Goal: Task Accomplishment & Management: Complete application form

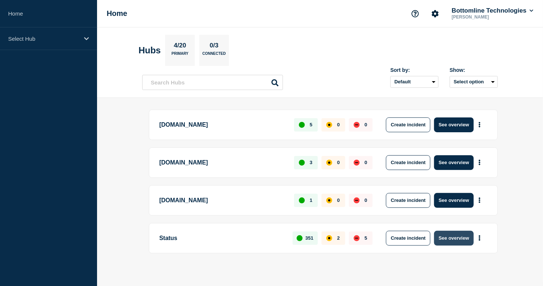
click at [448, 232] on button "See overview" at bounding box center [453, 238] width 39 height 15
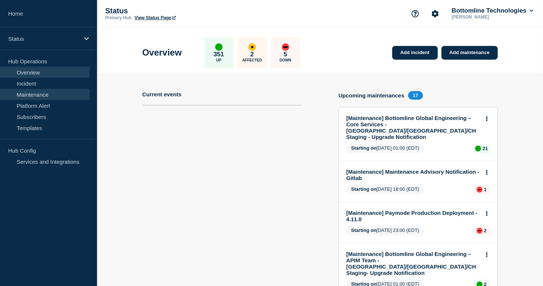
click at [39, 94] on link "Maintenance" at bounding box center [45, 94] width 90 height 11
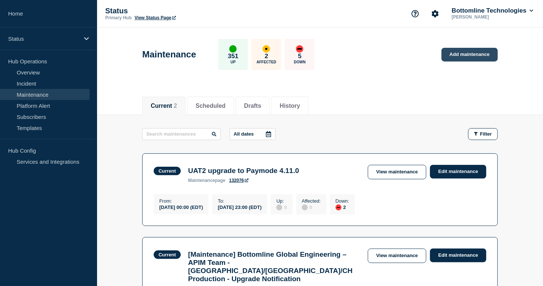
click at [467, 48] on link "Add maintenance" at bounding box center [470, 55] width 56 height 14
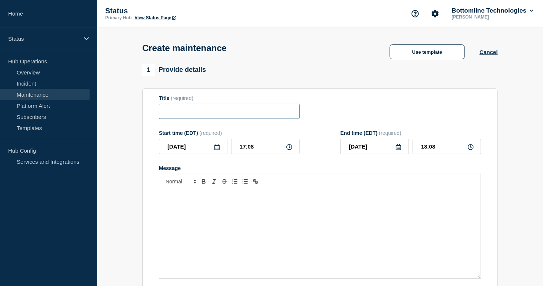
click at [179, 114] on input "Title" at bounding box center [229, 111] width 141 height 15
paste input "LSM Production Deployment Notification — All LSM Products — [DATE]–[DATE] — 25.1"
type input "LSM Production Deployment Notification — All LSM Products — [DATE]–[DATE] — 25.1"
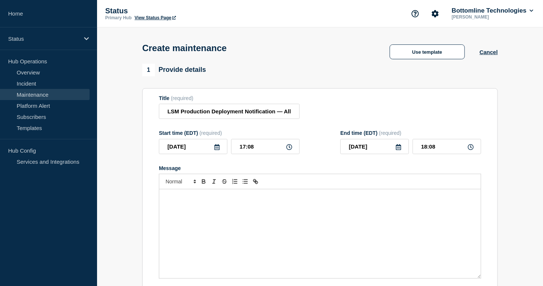
click at [215, 150] on icon at bounding box center [216, 147] width 5 height 6
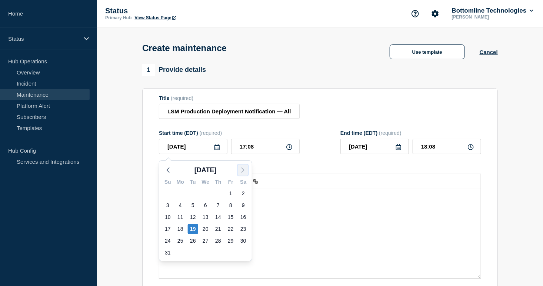
click at [244, 168] on icon "button" at bounding box center [243, 170] width 9 height 9
click at [233, 218] on div "19" at bounding box center [231, 217] width 10 height 10
type input "[DATE]"
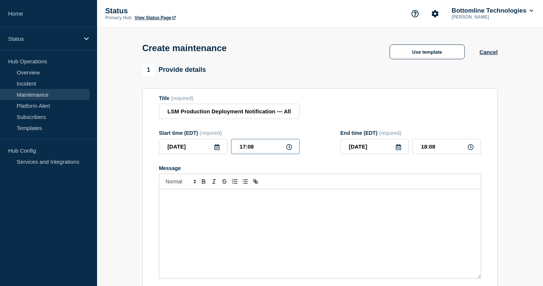
drag, startPoint x: 267, startPoint y: 148, endPoint x: 223, endPoint y: 152, distance: 44.3
click at [223, 152] on div "[DATE] 17:08" at bounding box center [229, 146] width 141 height 15
type input "21:00"
type input "22:00"
click at [397, 148] on icon at bounding box center [399, 147] width 6 height 6
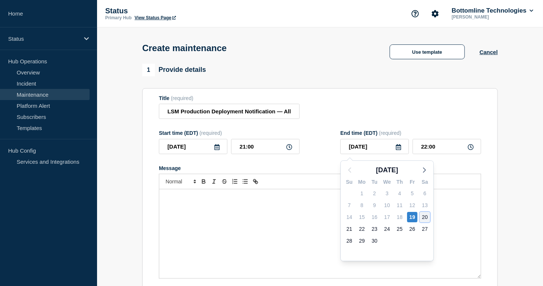
click at [427, 216] on div "20" at bounding box center [425, 217] width 10 height 10
type input "[DATE]"
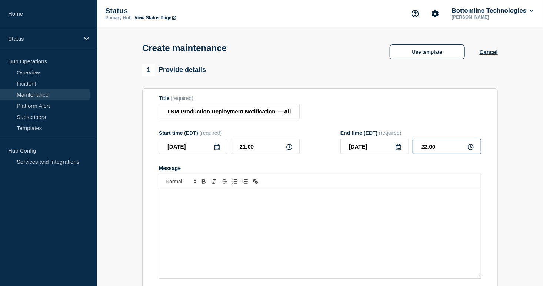
drag, startPoint x: 447, startPoint y: 149, endPoint x: 396, endPoint y: 145, distance: 50.9
click at [396, 145] on div "[DATE] 22:00" at bounding box center [410, 146] width 141 height 15
type input "14:00"
click at [202, 222] on div "Message" at bounding box center [320, 233] width 322 height 89
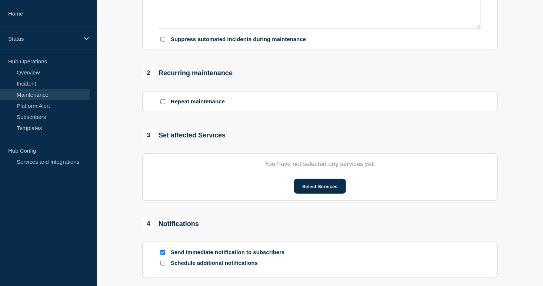
scroll to position [259, 0]
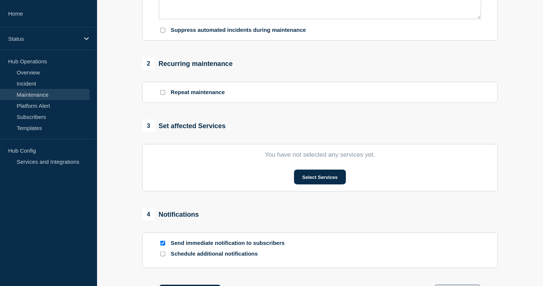
click at [327, 167] on section "You have not selected any services yet. Select Services" at bounding box center [320, 167] width 356 height 47
click at [322, 176] on button "Select Services" at bounding box center [319, 177] width 51 height 15
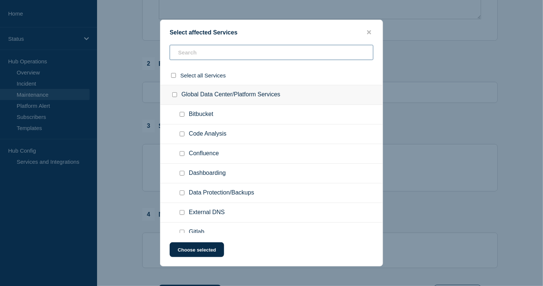
click at [209, 54] on input "text" at bounding box center [272, 52] width 204 height 15
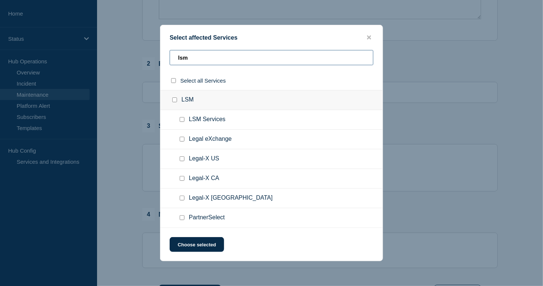
type input "lsm"
click at [177, 100] on input "LSM checkbox" at bounding box center [174, 99] width 5 height 5
checkbox input "true"
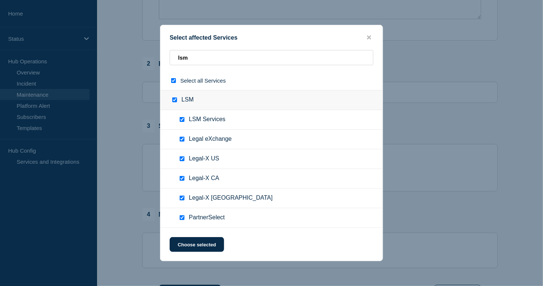
checkbox input "true"
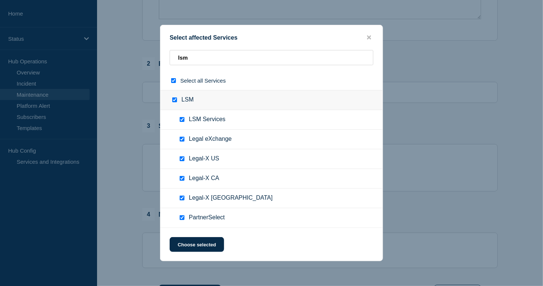
click at [183, 199] on input "Legal-X UK checkbox" at bounding box center [182, 198] width 5 height 5
checkbox input "false"
click at [184, 189] on ul "Legal-X CA" at bounding box center [271, 199] width 222 height 20
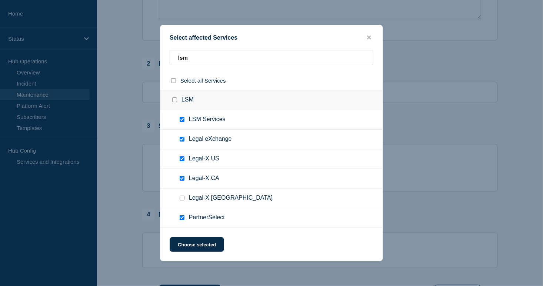
click at [184, 176] on input "Legal-X CA checkbox" at bounding box center [182, 178] width 5 height 5
checkbox input "false"
click at [187, 241] on button "Choose selected" at bounding box center [197, 244] width 54 height 15
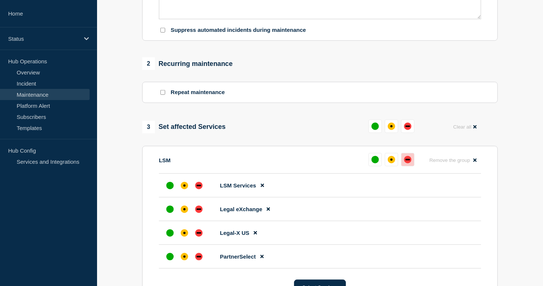
click at [409, 162] on div "down" at bounding box center [407, 159] width 7 height 7
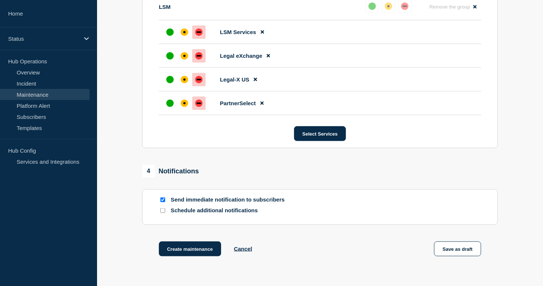
scroll to position [432, 0]
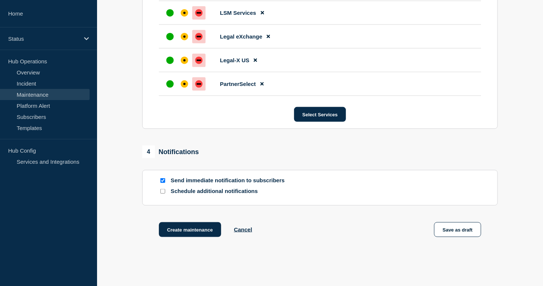
click at [161, 195] on div at bounding box center [162, 191] width 7 height 7
click at [162, 194] on input "Schedule additional notifications" at bounding box center [162, 191] width 5 height 5
checkbox input "true"
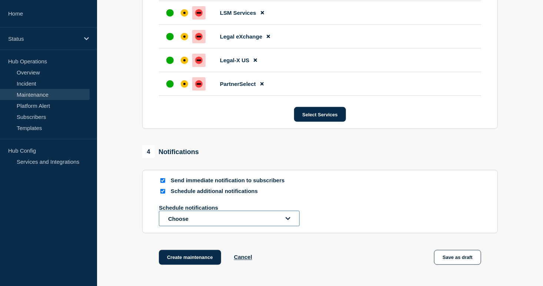
click at [168, 218] on button "Choose" at bounding box center [229, 219] width 141 height 16
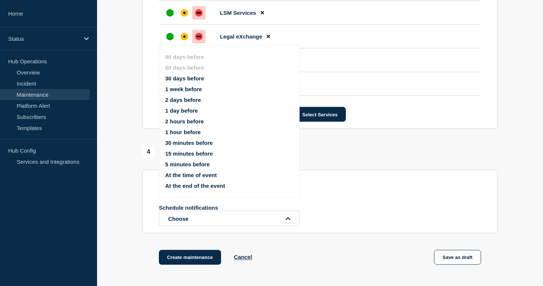
click at [184, 84] on ul "90 days before 60 days before 30 days before 1 week before 2 days before 1 day …" at bounding box center [235, 121] width 141 height 144
click at [184, 87] on button "1 week before" at bounding box center [183, 89] width 37 height 6
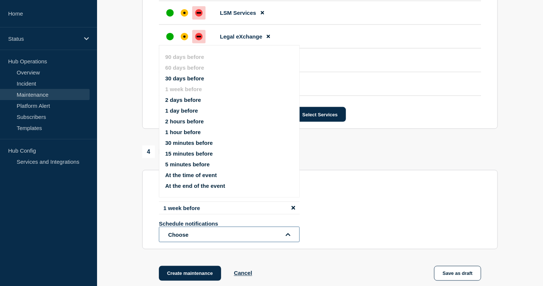
click at [169, 234] on button "Choose" at bounding box center [229, 235] width 141 height 16
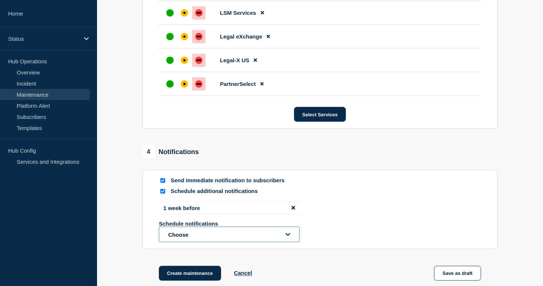
click at [170, 234] on button "Choose" at bounding box center [229, 235] width 141 height 16
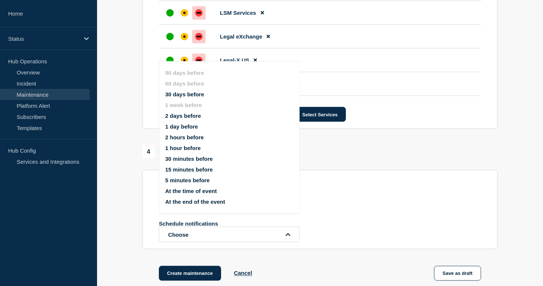
click at [184, 126] on button "1 day before" at bounding box center [181, 126] width 33 height 6
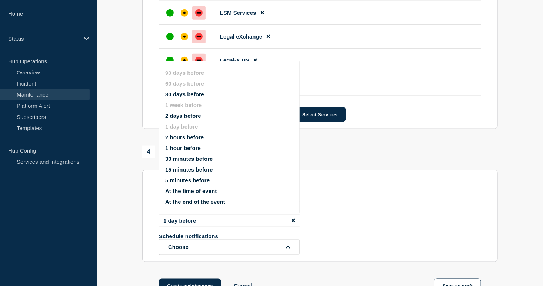
click at [179, 169] on button "15 minutes before" at bounding box center [188, 169] width 47 height 6
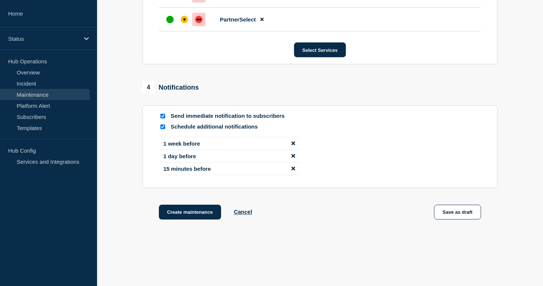
scroll to position [520, 0]
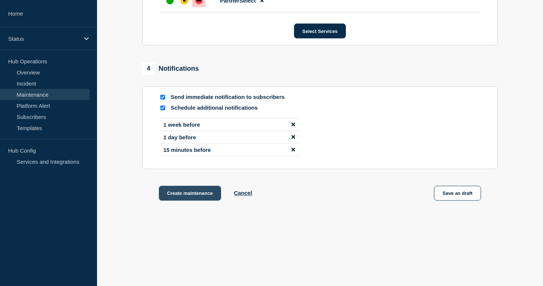
click at [197, 199] on button "Create maintenance" at bounding box center [190, 193] width 62 height 15
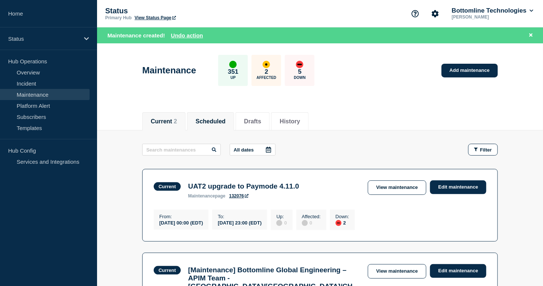
click at [210, 124] on button "Scheduled" at bounding box center [211, 121] width 30 height 7
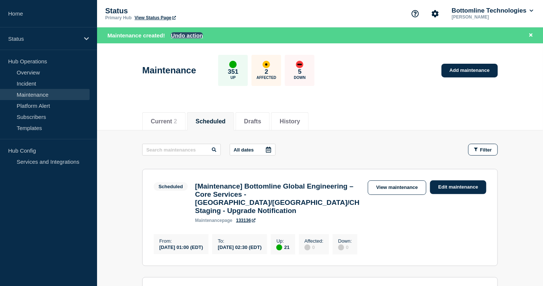
click at [179, 32] on button "Undo action" at bounding box center [187, 35] width 32 height 6
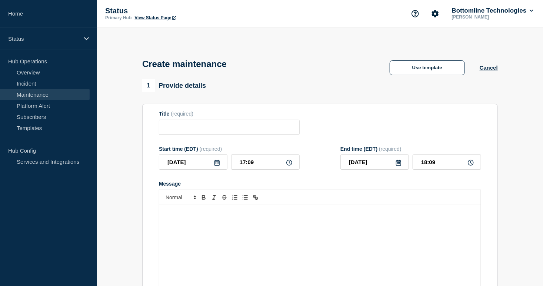
type input "LSM Production Deployment Notification — All LSM Products — [DATE]–[DATE] — 25.1"
type input "[DATE]"
type input "21:00"
type input "[DATE]"
type input "14:00"
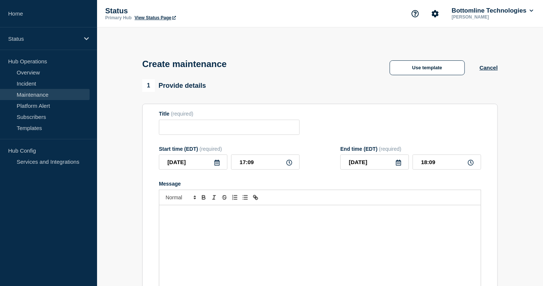
checkbox input "true"
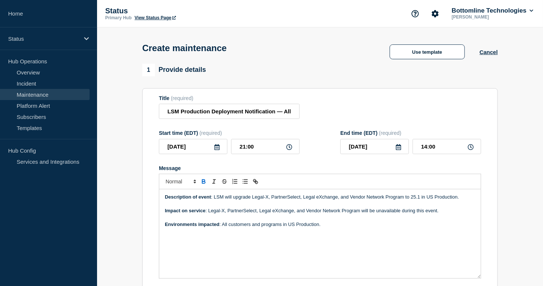
scroll to position [86, 0]
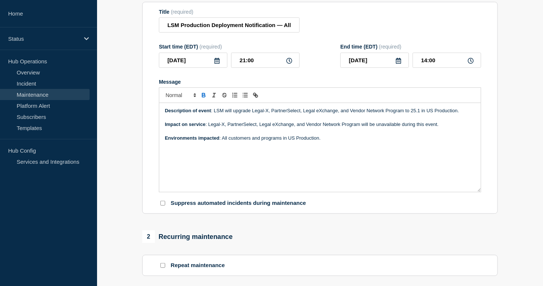
click at [208, 132] on p "Message" at bounding box center [320, 131] width 310 height 7
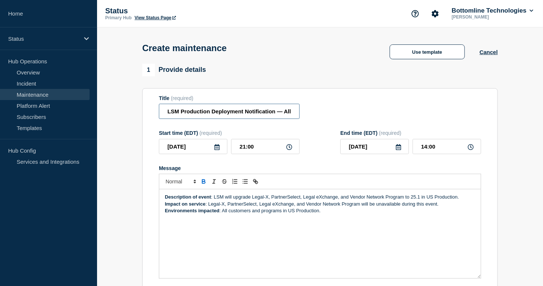
scroll to position [0, 128]
drag, startPoint x: 245, startPoint y: 112, endPoint x: 349, endPoint y: 110, distance: 103.7
click at [349, 110] on div "Title (required) LSM Production Deployment Notification — All LSM Products — [D…" at bounding box center [320, 107] width 322 height 24
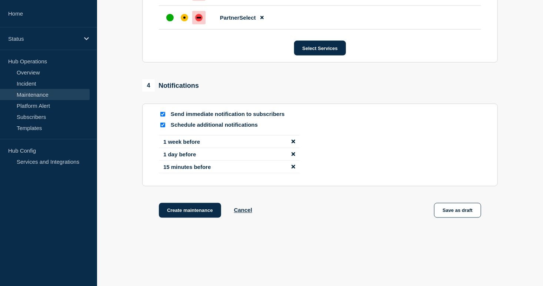
scroll to position [520, 0]
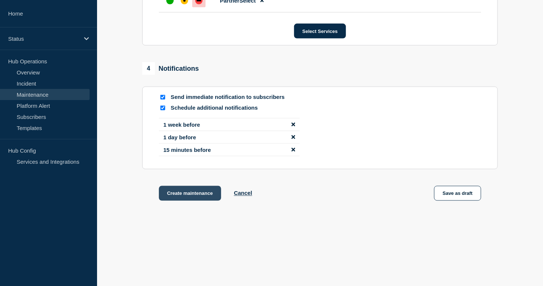
click at [187, 193] on button "Create maintenance" at bounding box center [190, 193] width 62 height 15
